Goal: Book appointment/travel/reservation

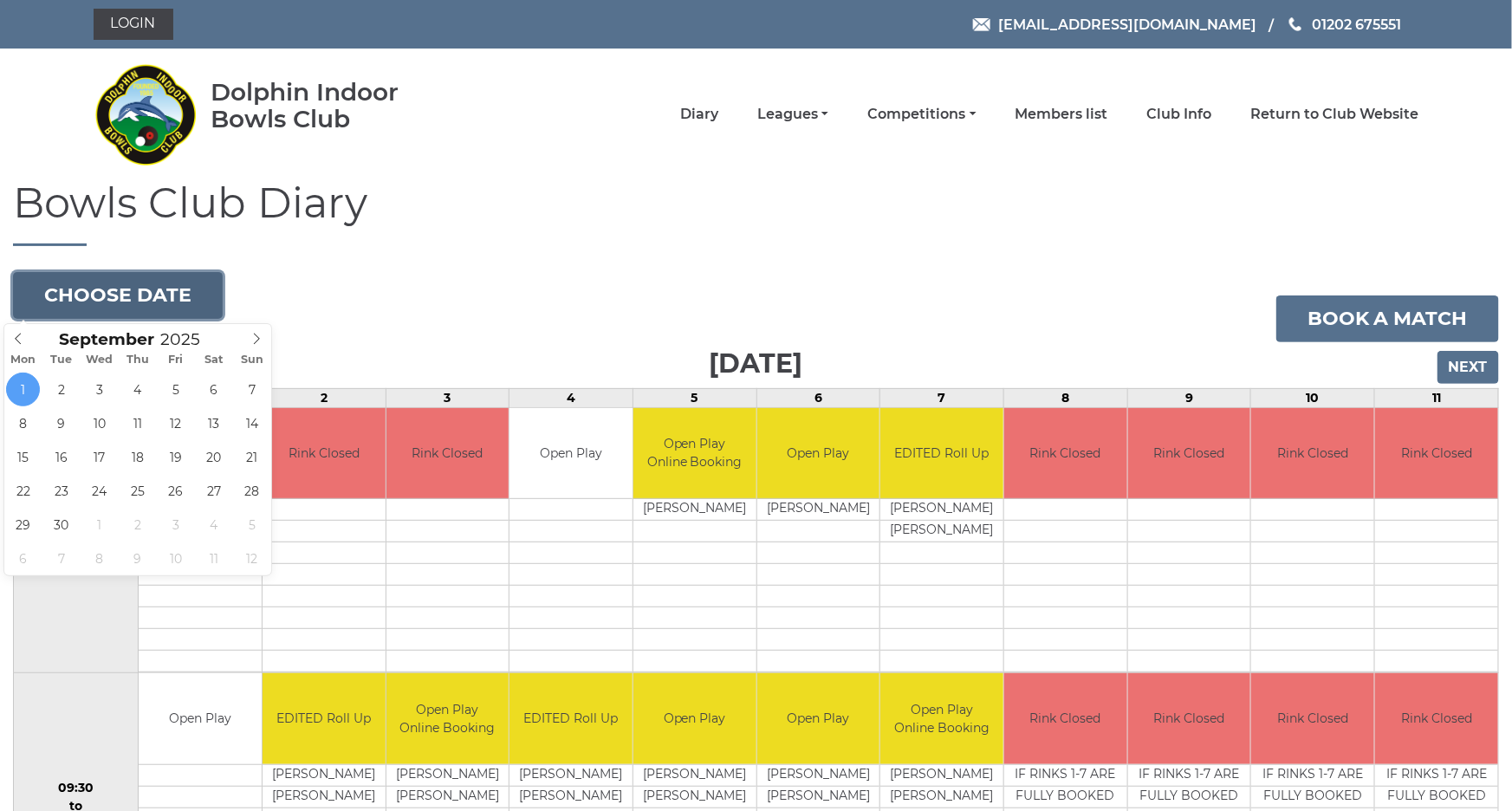
click at [175, 301] on button "Choose date" at bounding box center [118, 296] width 210 height 47
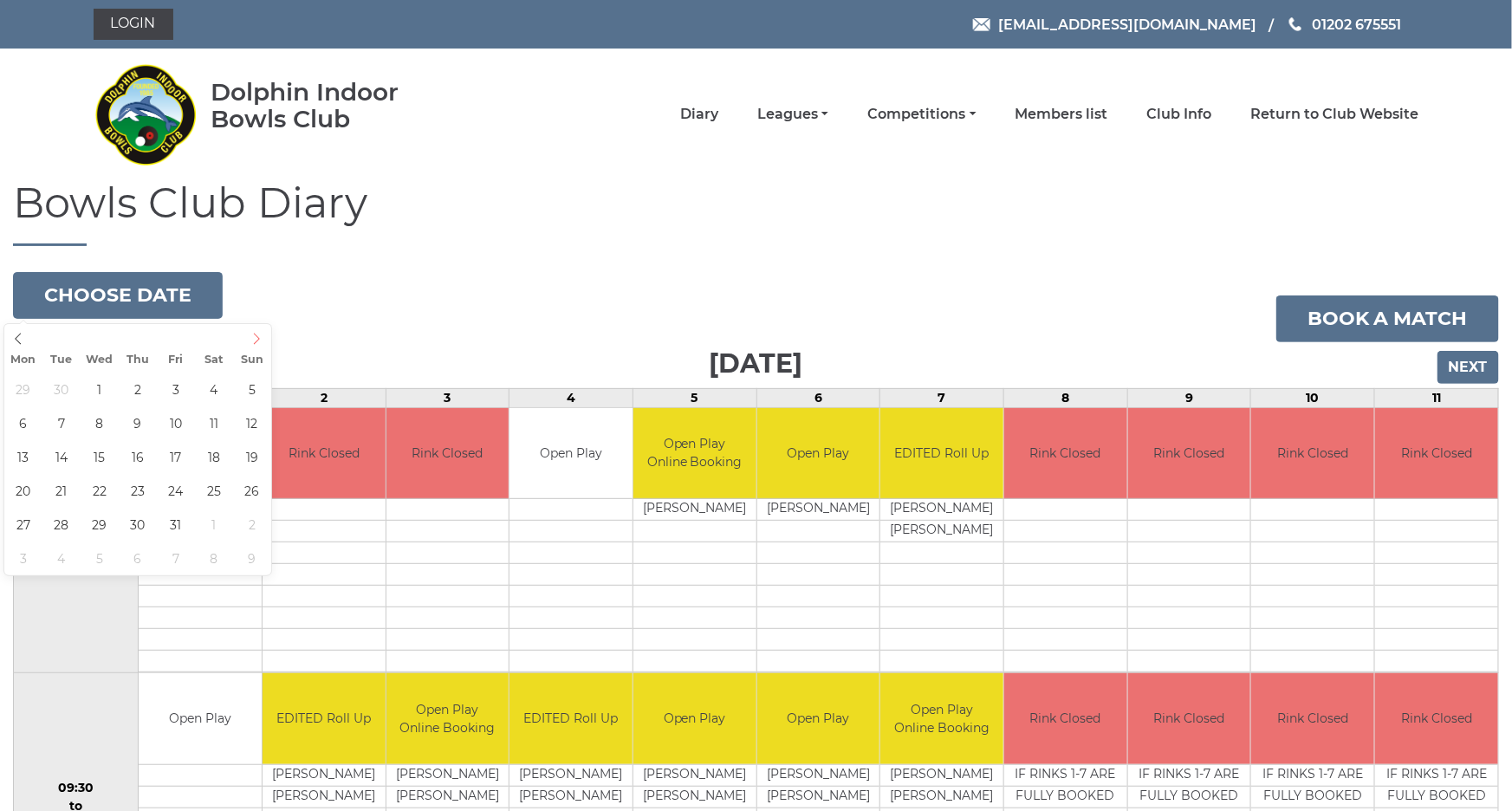
click at [255, 340] on icon at bounding box center [256, 339] width 12 height 12
type input "[DATE]"
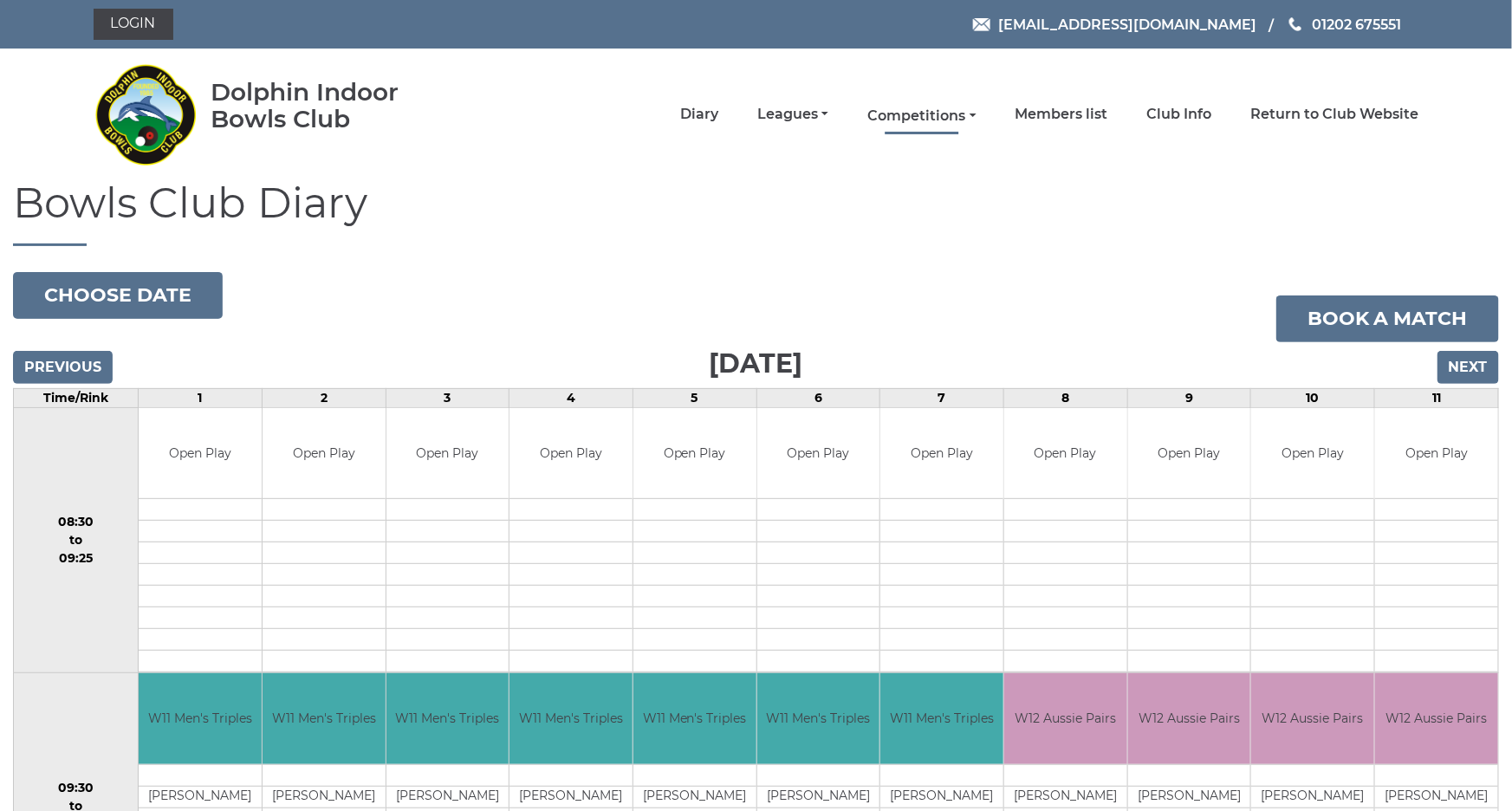
click at [949, 116] on link "Competitions" at bounding box center [922, 116] width 109 height 19
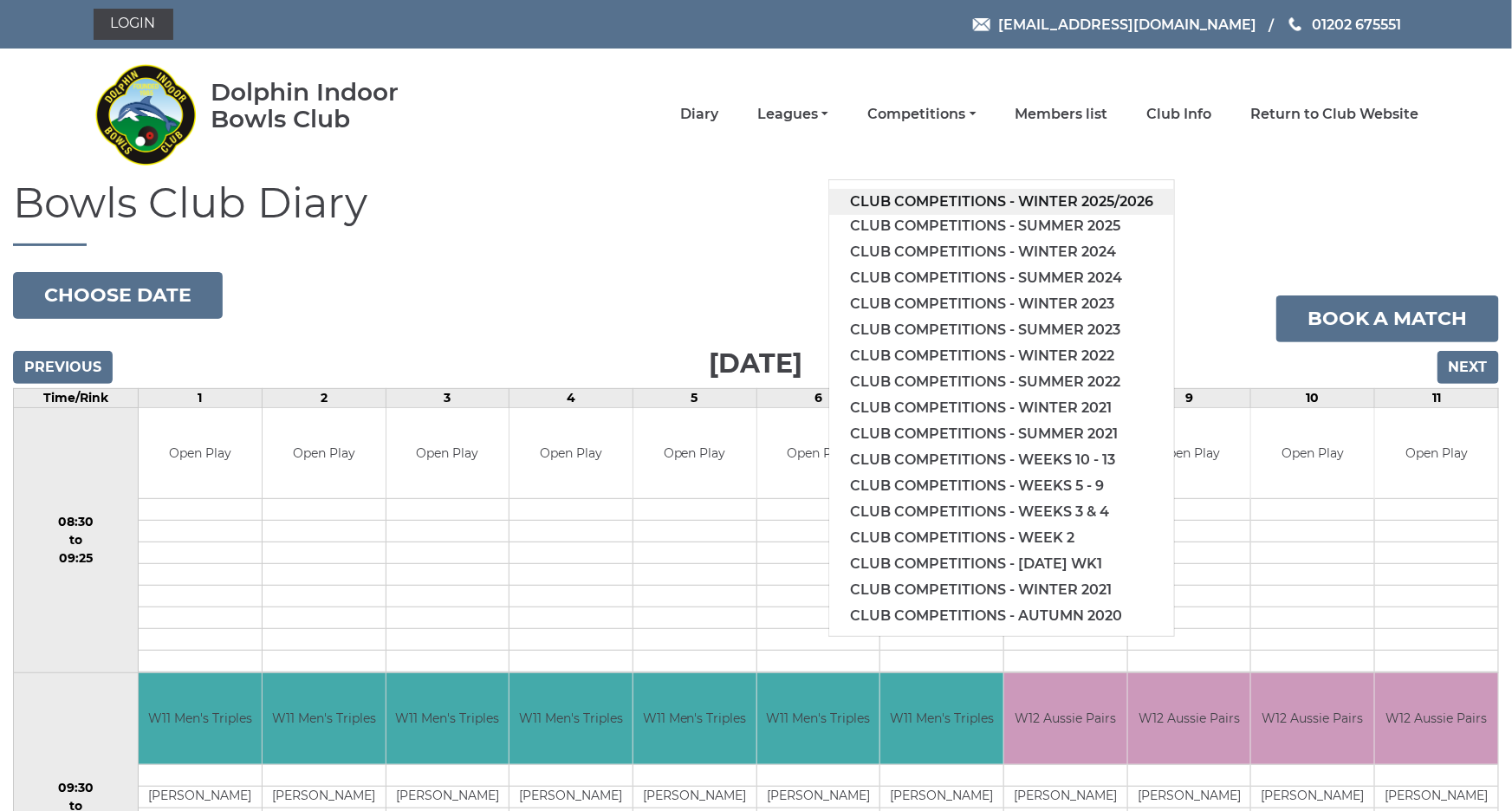
click at [958, 189] on link "Club competitions - Winter 2025/2026" at bounding box center [1001, 202] width 345 height 26
